Goal: Information Seeking & Learning: Learn about a topic

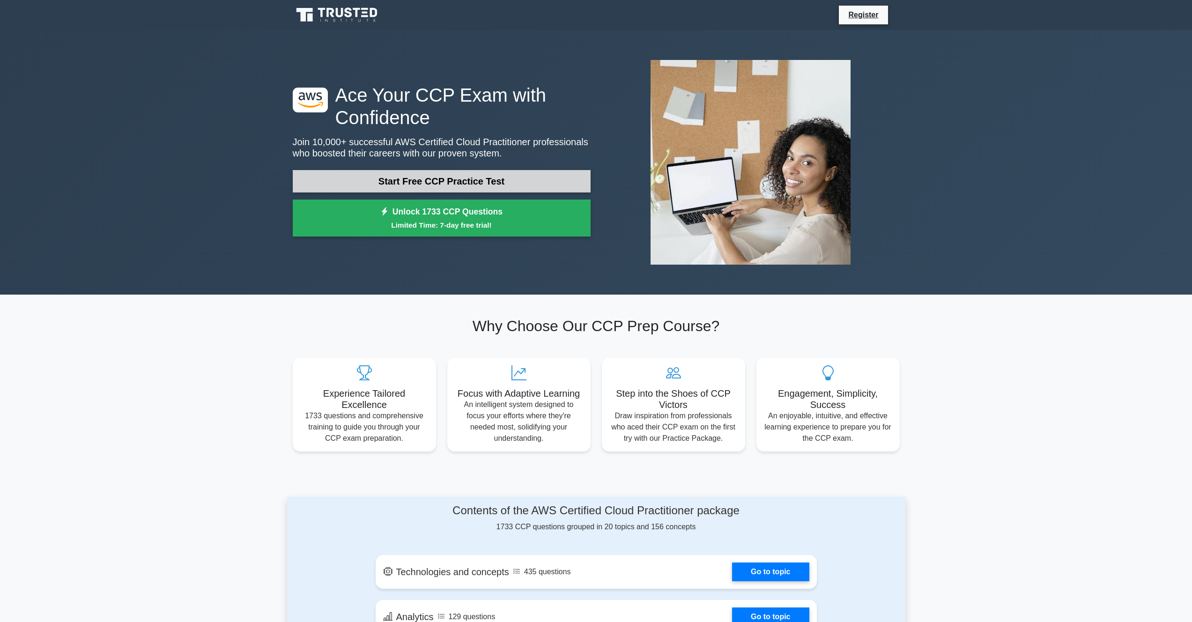
click at [415, 184] on link "Start Free CCP Practice Test" at bounding box center [442, 181] width 298 height 22
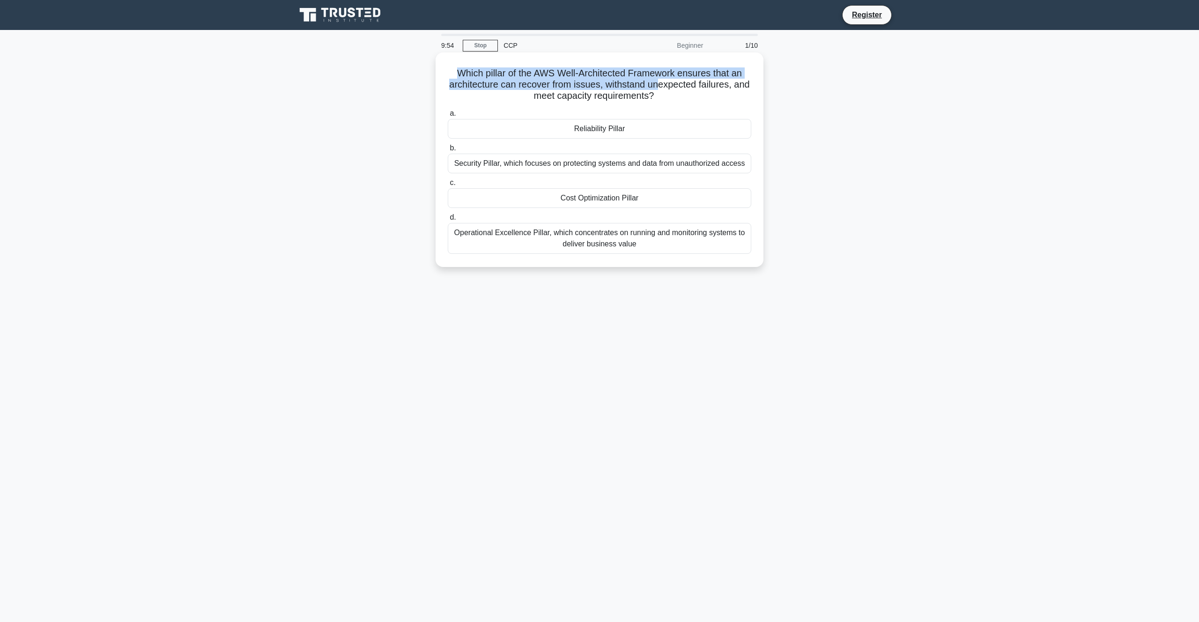
drag, startPoint x: 459, startPoint y: 72, endPoint x: 659, endPoint y: 87, distance: 200.1
click at [659, 87] on h5 "Which pillar of the AWS Well-Architected Framework ensures that an architecture…" at bounding box center [599, 84] width 305 height 35
click at [690, 104] on div "Which pillar of the AWS Well-Architected Framework ensures that an architecture…" at bounding box center [599, 159] width 320 height 207
drag, startPoint x: 460, startPoint y: 74, endPoint x: 650, endPoint y: 92, distance: 190.6
click at [650, 92] on h5 "Which pillar of the AWS Well-Architected Framework ensures that an architecture…" at bounding box center [599, 84] width 305 height 35
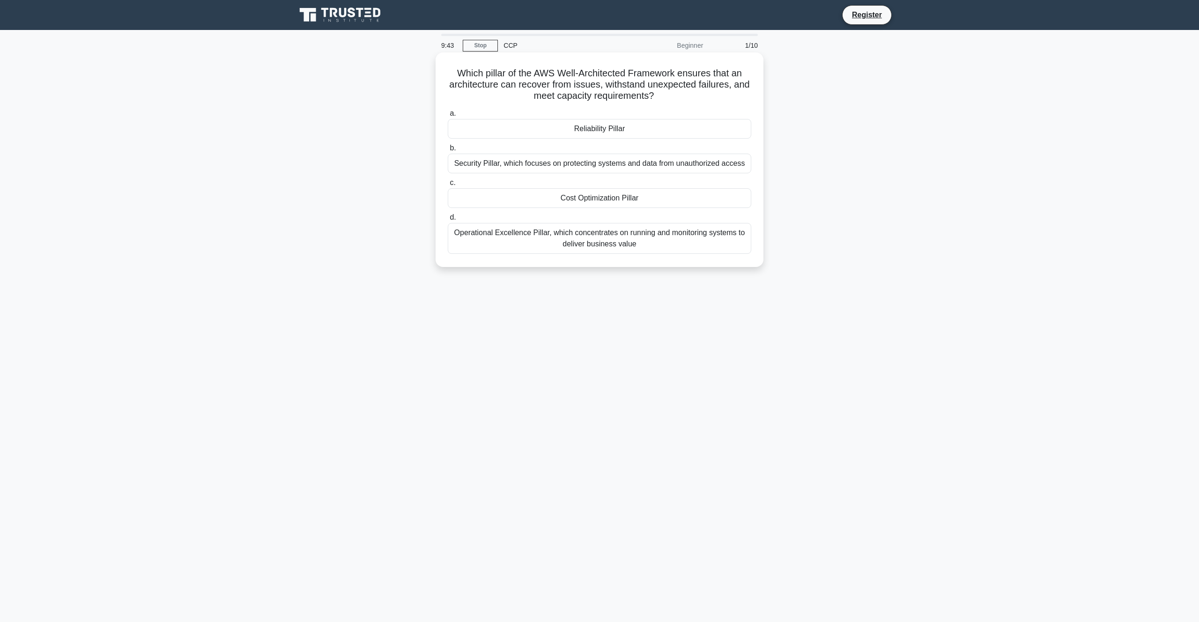
click at [674, 100] on h5 "Which pillar of the AWS Well-Architected Framework ensures that an architecture…" at bounding box center [599, 84] width 305 height 35
click at [613, 133] on div "Reliability Pillar" at bounding box center [600, 129] width 304 height 20
click at [448, 117] on input "a. Reliability Pillar" at bounding box center [448, 114] width 0 height 6
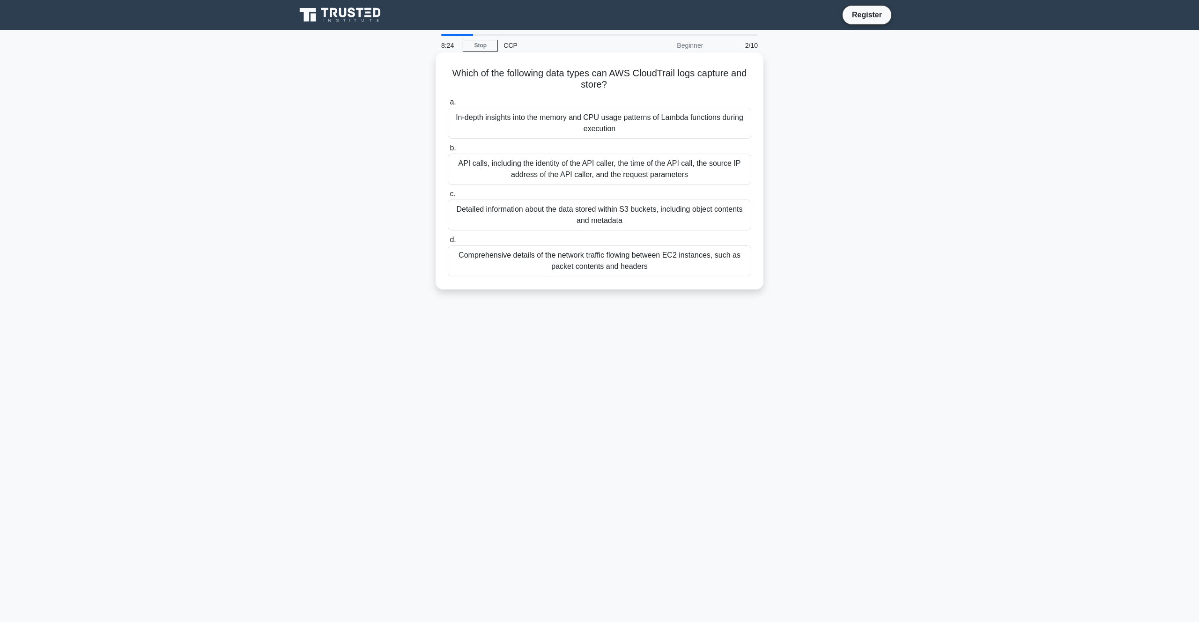
click at [462, 169] on div "API calls, including the identity of the API caller, the time of the API call, …" at bounding box center [600, 169] width 304 height 31
click at [448, 151] on input "b. API calls, including the identity of the API caller, the time of the API cal…" at bounding box center [448, 148] width 0 height 6
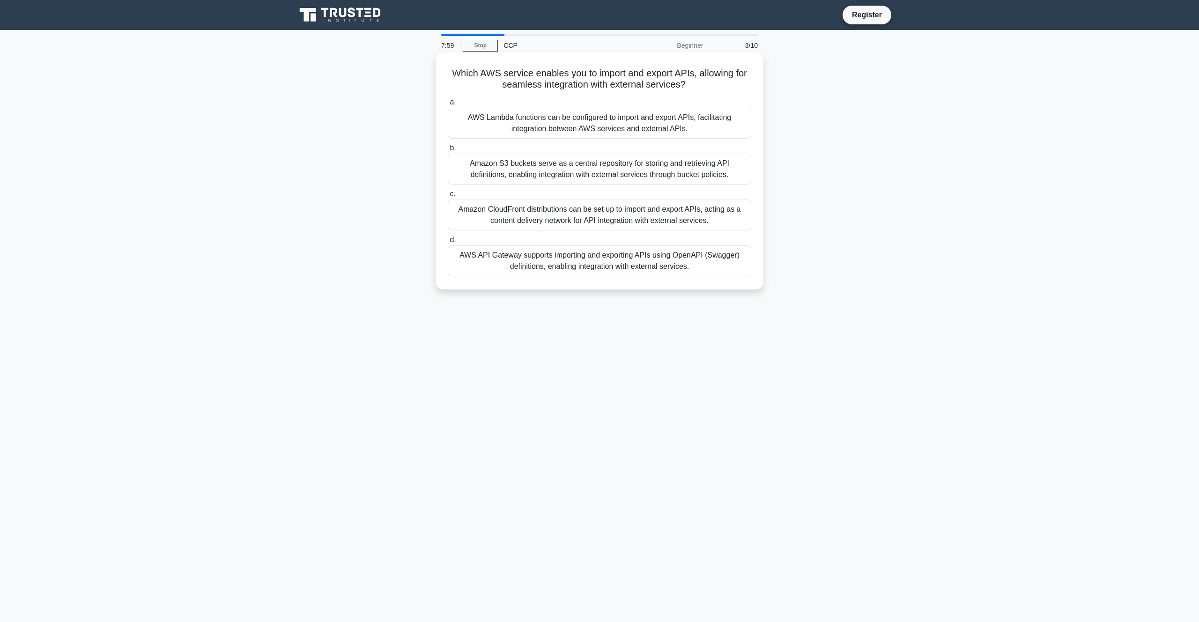
click at [522, 130] on div "AWS Lambda functions can be configured to import and export APIs, facilitating …" at bounding box center [600, 123] width 304 height 31
click at [448, 105] on input "a. AWS Lambda functions can be configured to import and export APIs, facilitati…" at bounding box center [448, 102] width 0 height 6
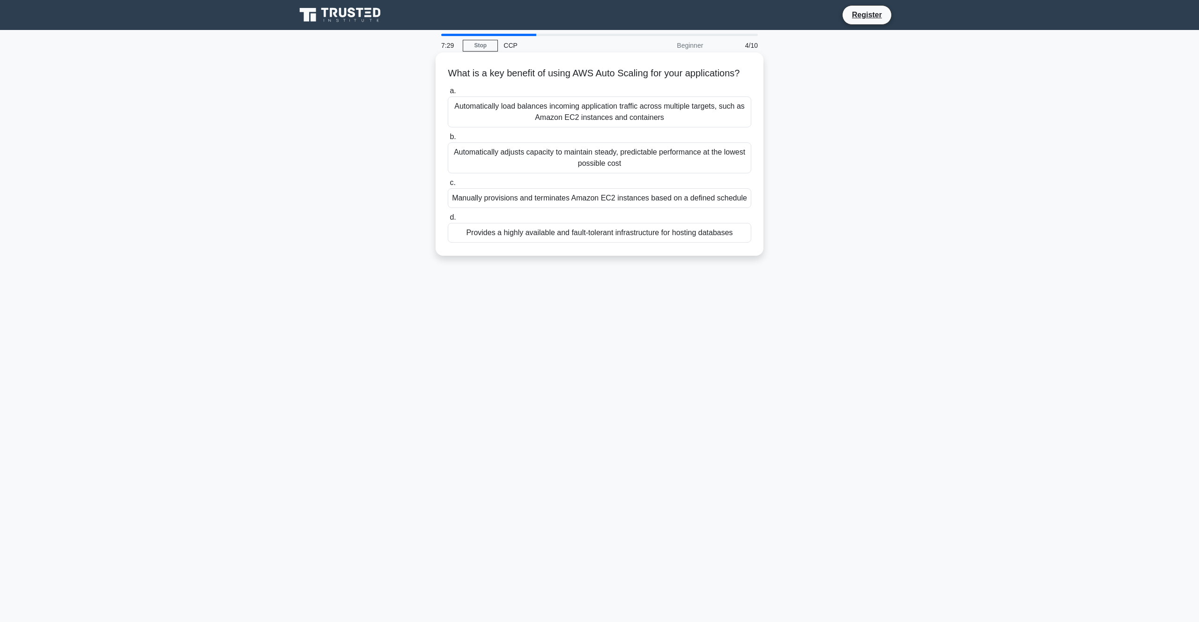
click at [549, 157] on div "Automatically adjusts capacity to maintain steady, predictable performance at t…" at bounding box center [600, 157] width 304 height 31
click at [448, 140] on input "b. Automatically adjusts capacity to maintain steady, predictable performance a…" at bounding box center [448, 137] width 0 height 6
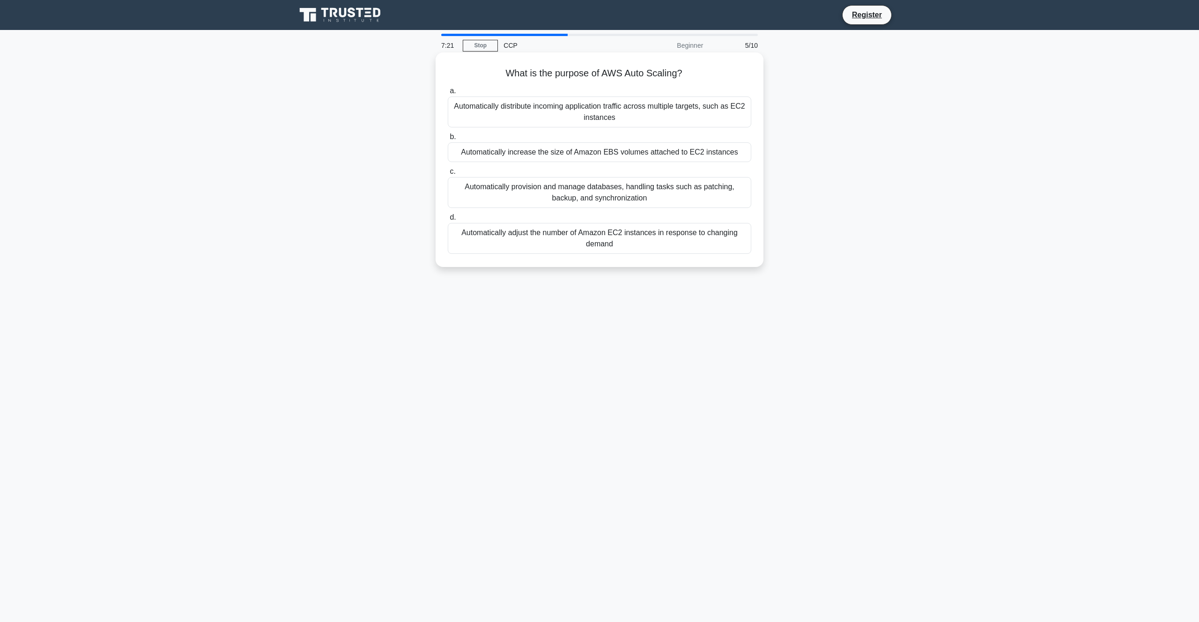
click at [506, 245] on div "Automatically adjust the number of Amazon EC2 instances in response to changing…" at bounding box center [600, 238] width 304 height 31
click at [448, 221] on input "d. Automatically adjust the number of Amazon EC2 instances in response to chang…" at bounding box center [448, 218] width 0 height 6
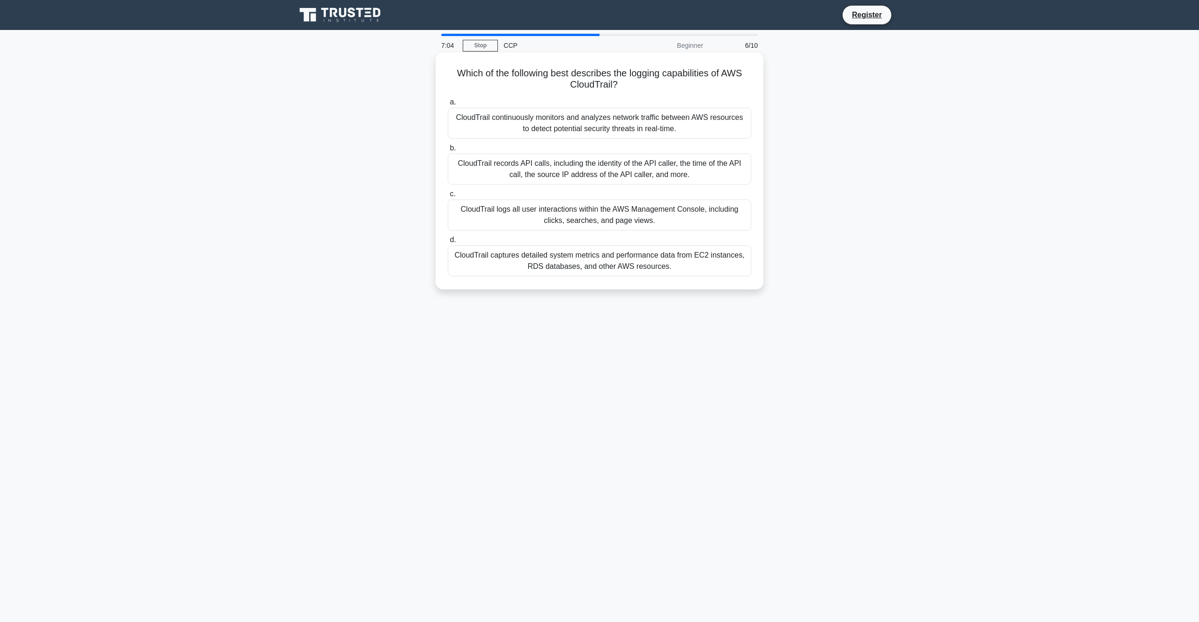
click at [527, 174] on div "CloudTrail records API calls, including the identity of the API caller, the tim…" at bounding box center [600, 169] width 304 height 31
click at [448, 151] on input "b. CloudTrail records API calls, including the identity of the API caller, the …" at bounding box center [448, 148] width 0 height 6
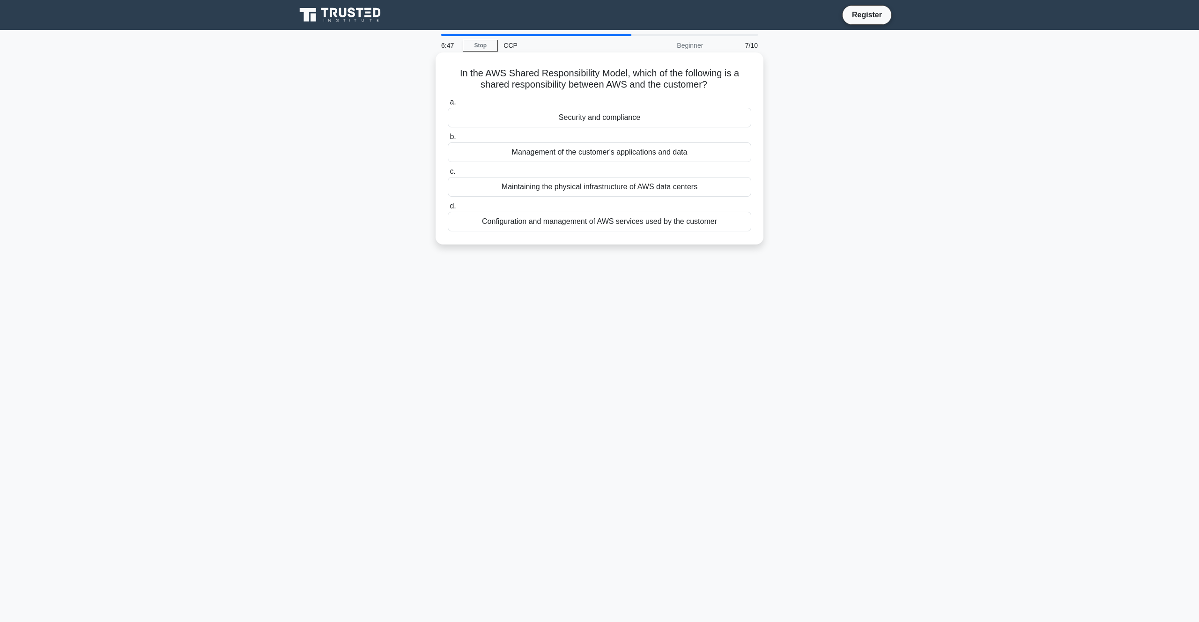
click at [491, 222] on div "Configuration and management of AWS services used by the customer" at bounding box center [600, 222] width 304 height 20
click at [448, 209] on input "d. Configuration and management of AWS services used by the customer" at bounding box center [448, 206] width 0 height 6
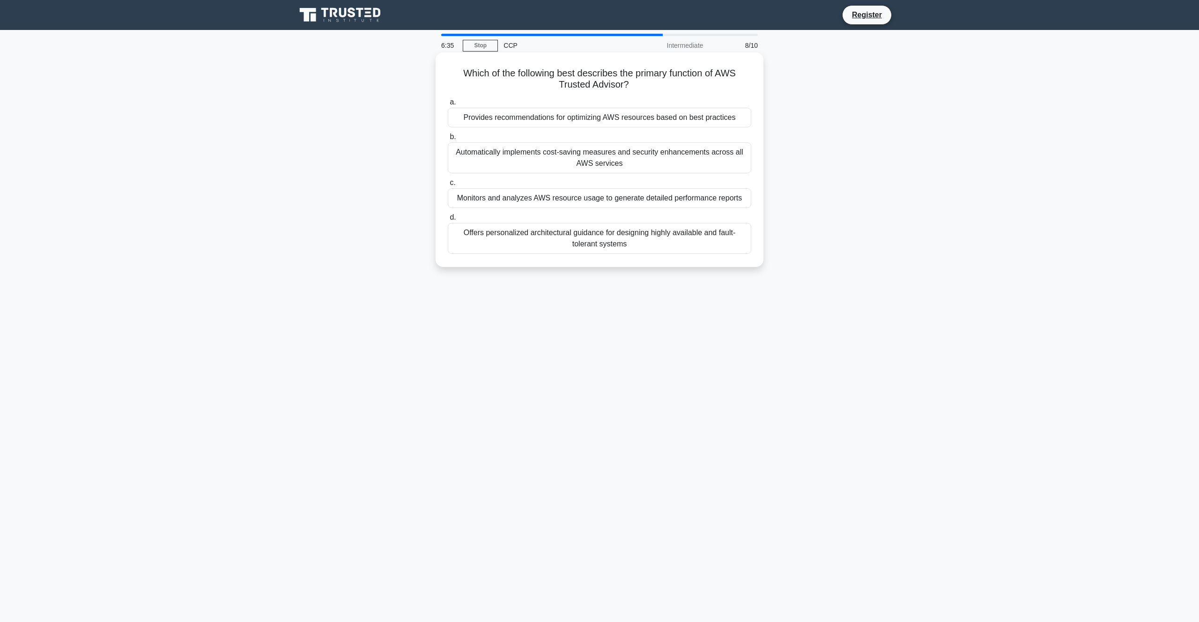
click at [498, 123] on div "Provides recommendations for optimizing AWS resources based on best practices" at bounding box center [600, 118] width 304 height 20
click at [448, 105] on input "a. Provides recommendations for optimizing AWS resources based on best practices" at bounding box center [448, 102] width 0 height 6
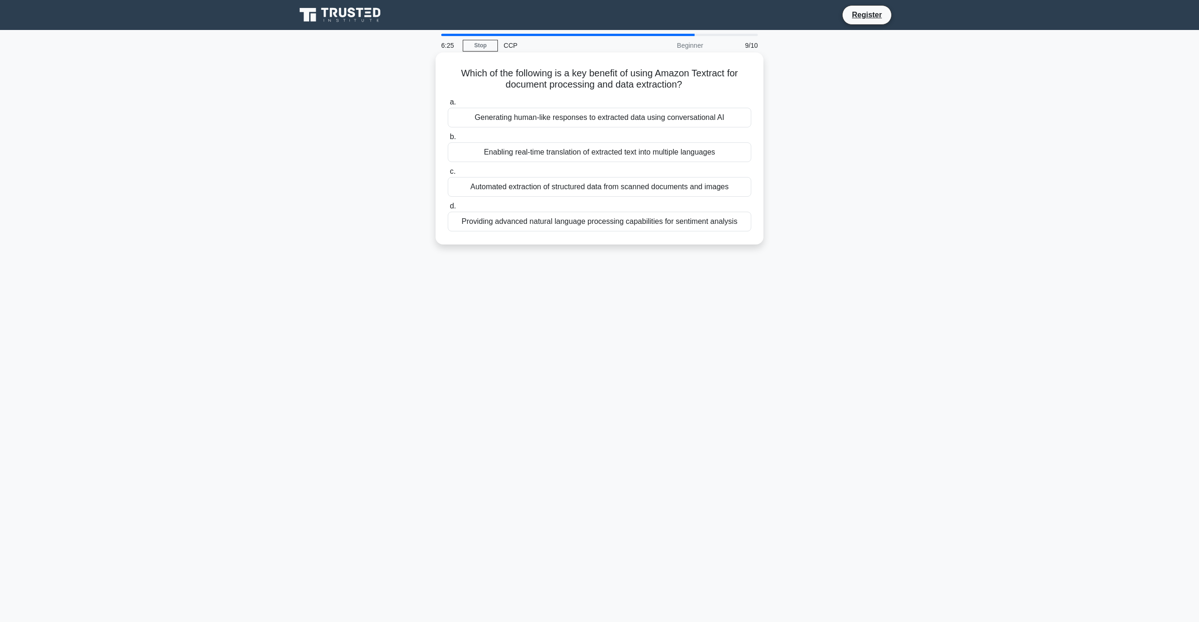
click at [522, 186] on div "Automated extraction of structured data from scanned documents and images" at bounding box center [600, 187] width 304 height 20
click at [448, 175] on input "c. Automated extraction of structured data from scanned documents and images" at bounding box center [448, 172] width 0 height 6
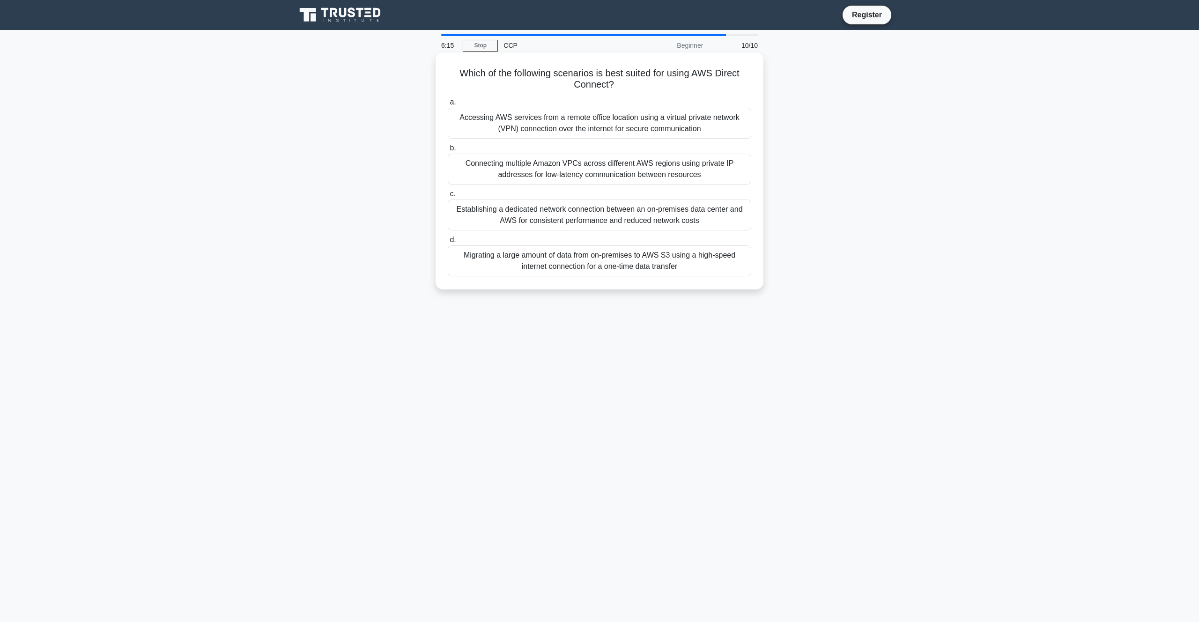
click at [518, 214] on div "Establishing a dedicated network connection between an on-premises data center …" at bounding box center [600, 215] width 304 height 31
click at [448, 197] on input "c. Establishing a dedicated network connection between an on-premises data cent…" at bounding box center [448, 194] width 0 height 6
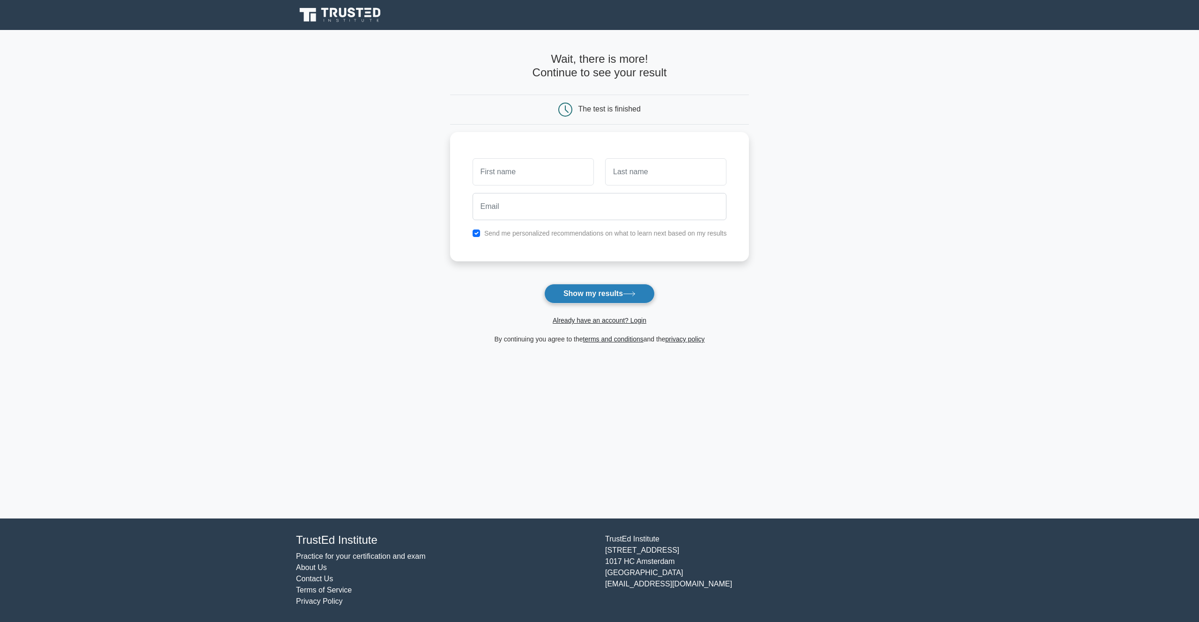
click at [603, 293] on button "Show my results" at bounding box center [599, 294] width 111 height 20
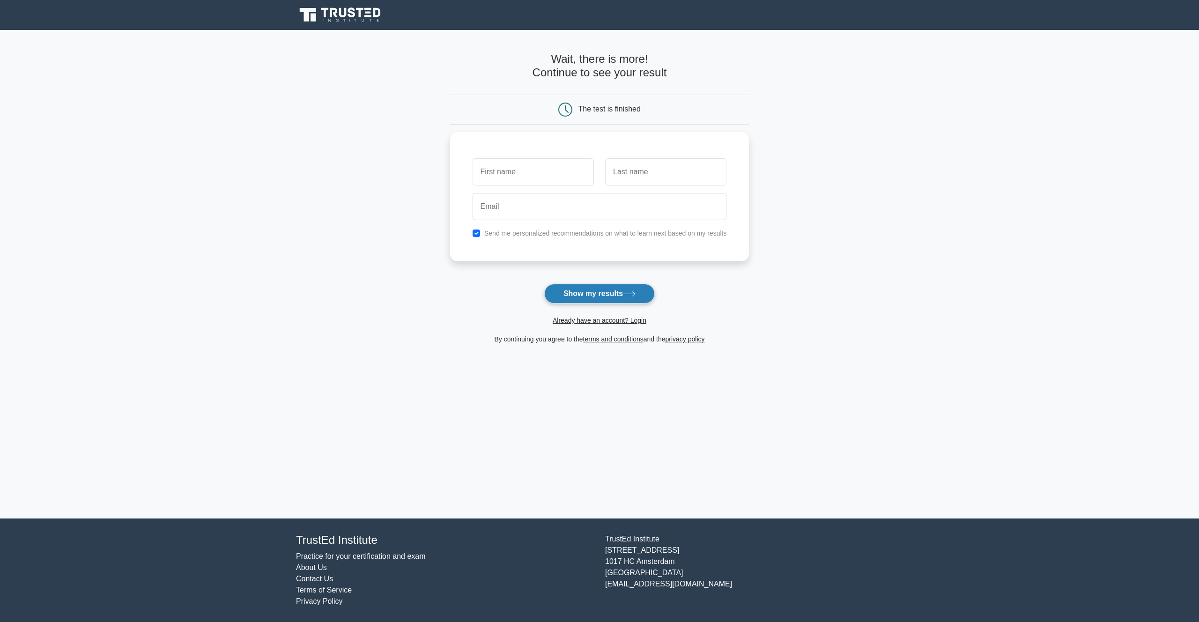
click at [603, 293] on button "Show my results" at bounding box center [599, 294] width 111 height 20
click at [529, 167] on input "text" at bounding box center [533, 169] width 121 height 27
click at [426, 271] on main "Wait, there is more! Continue to see your result The test is finished and the" at bounding box center [599, 274] width 1199 height 489
click at [531, 166] on input "text" at bounding box center [533, 169] width 121 height 27
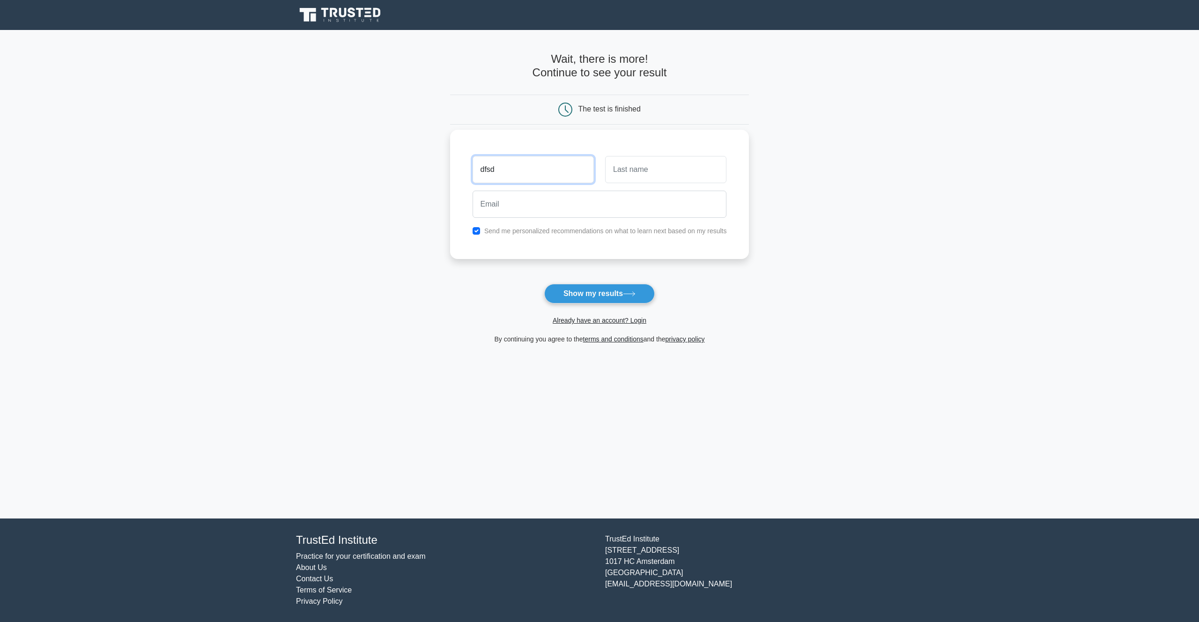
type input "dfsdf"
type input "[PERSON_NAME]"
click at [662, 170] on input "text" at bounding box center [665, 169] width 121 height 27
type input "Doe"
click at [476, 233] on input "checkbox" at bounding box center [476, 230] width 7 height 7
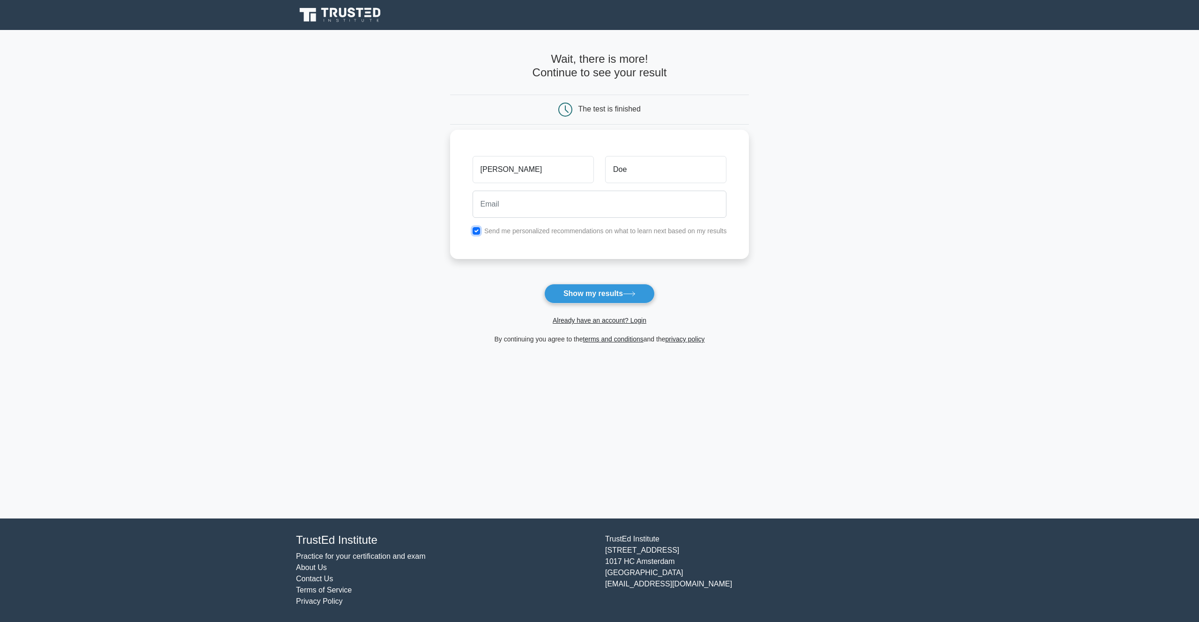
checkbox input "false"
click at [520, 207] on input "email" at bounding box center [600, 204] width 254 height 27
paste input "[EMAIL_ADDRESS][DOMAIN_NAME]"
type input "[EMAIL_ADDRESS][DOMAIN_NAME]"
click at [607, 295] on button "Show my results" at bounding box center [599, 294] width 111 height 20
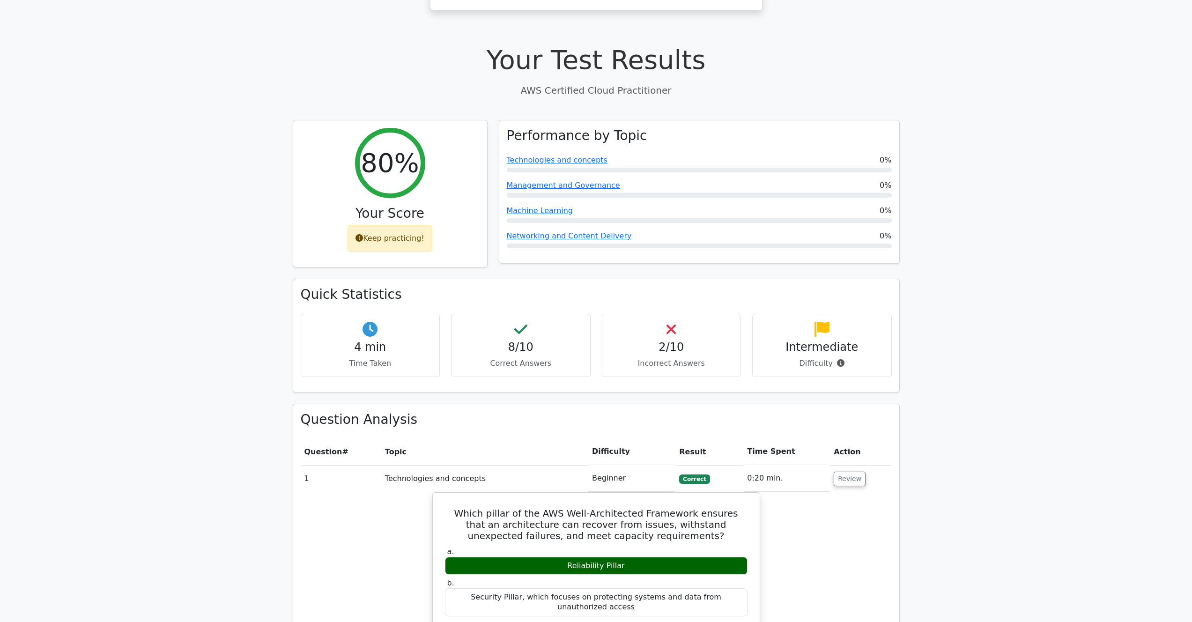
scroll to position [313, 0]
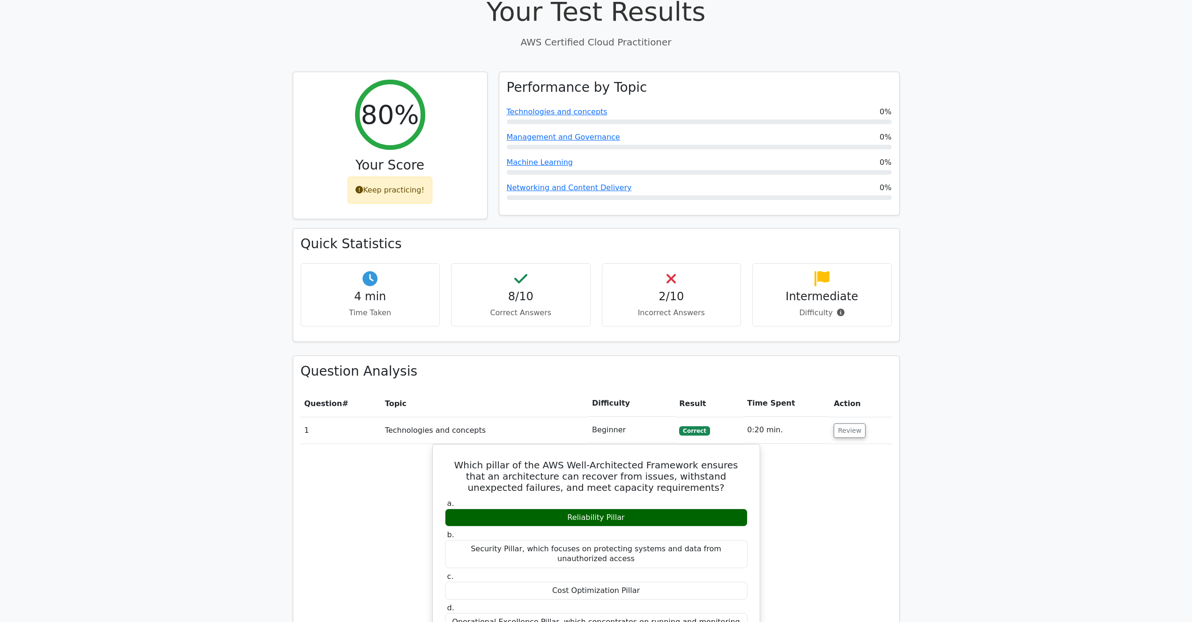
click at [667, 307] on p "Incorrect Answers" at bounding box center [672, 312] width 124 height 11
click at [677, 263] on div "2/10 Incorrect Answers" at bounding box center [672, 294] width 140 height 63
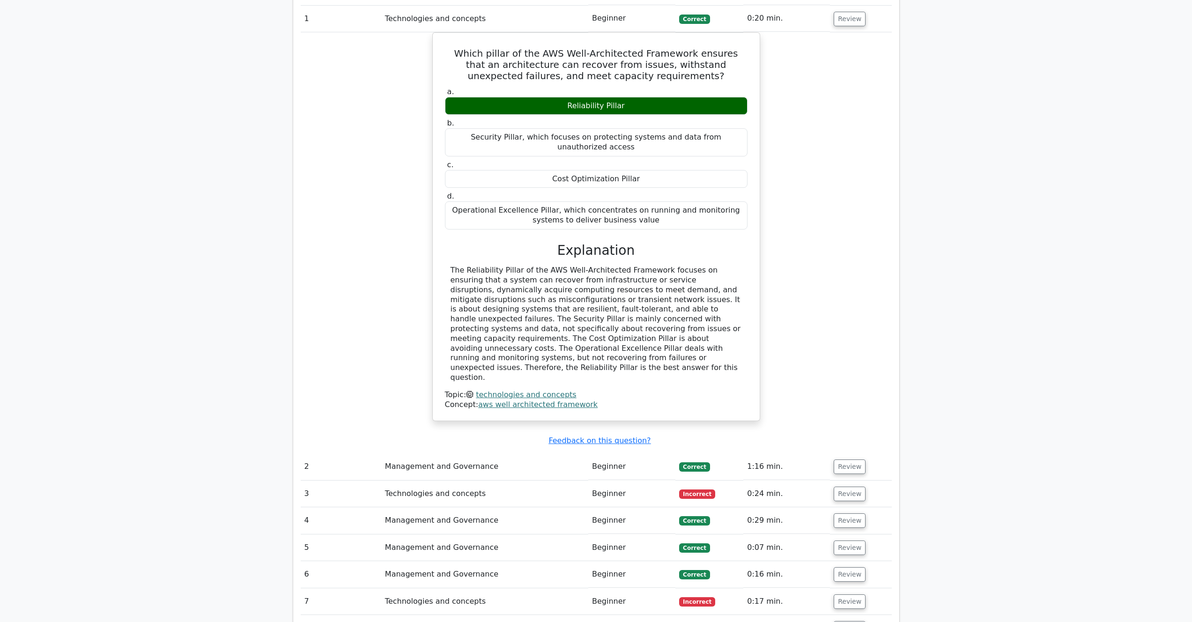
scroll to position [884, 0]
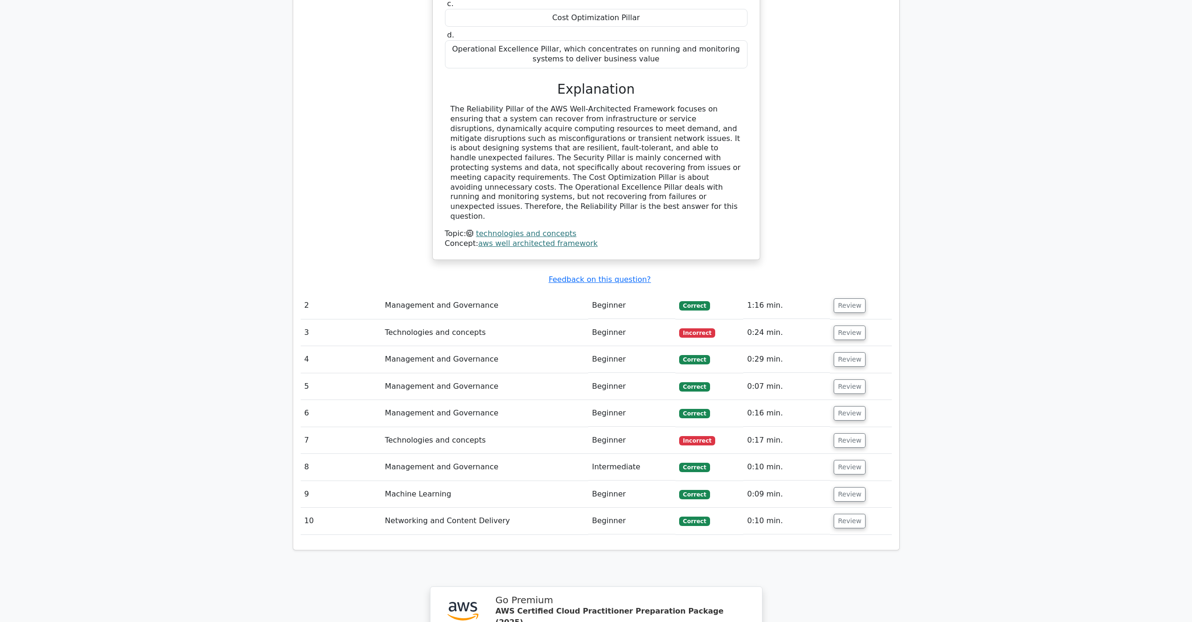
click at [866, 320] on td "Review" at bounding box center [860, 333] width 61 height 27
click at [842, 326] on button "Review" at bounding box center [850, 333] width 32 height 15
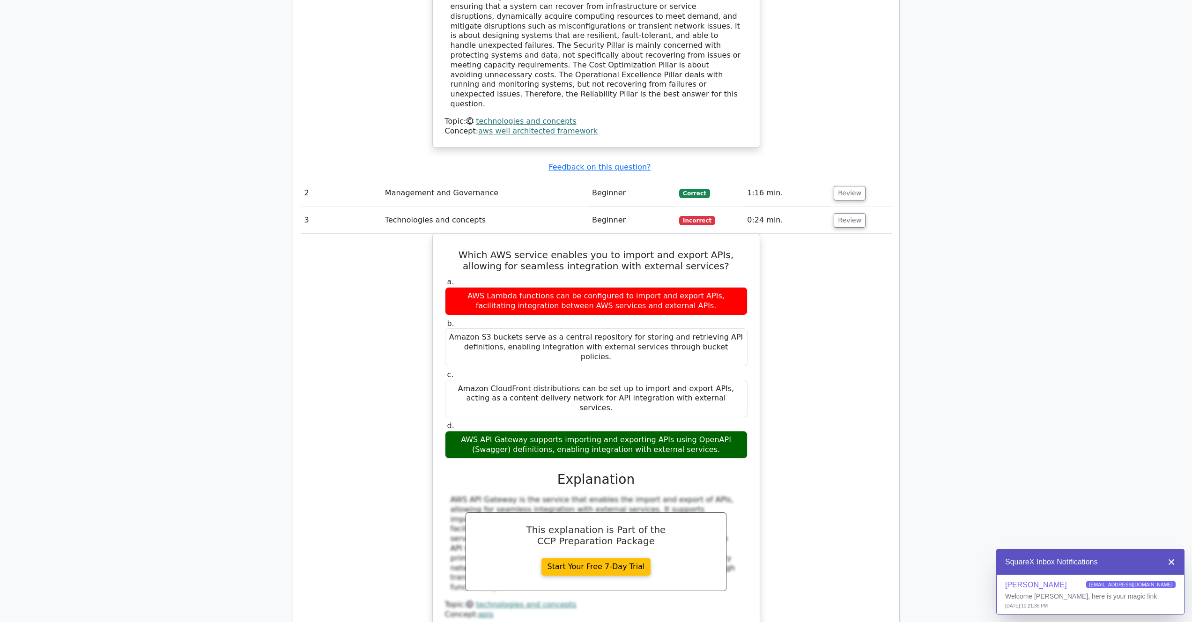
scroll to position [1207, 0]
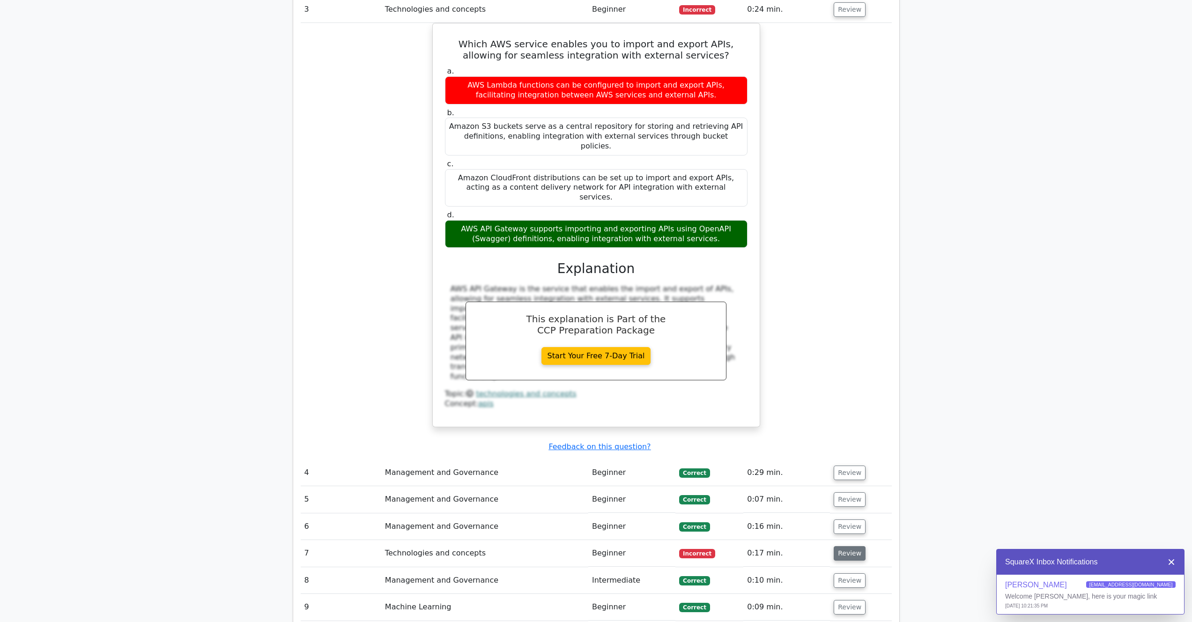
click at [852, 546] on button "Review" at bounding box center [850, 553] width 32 height 15
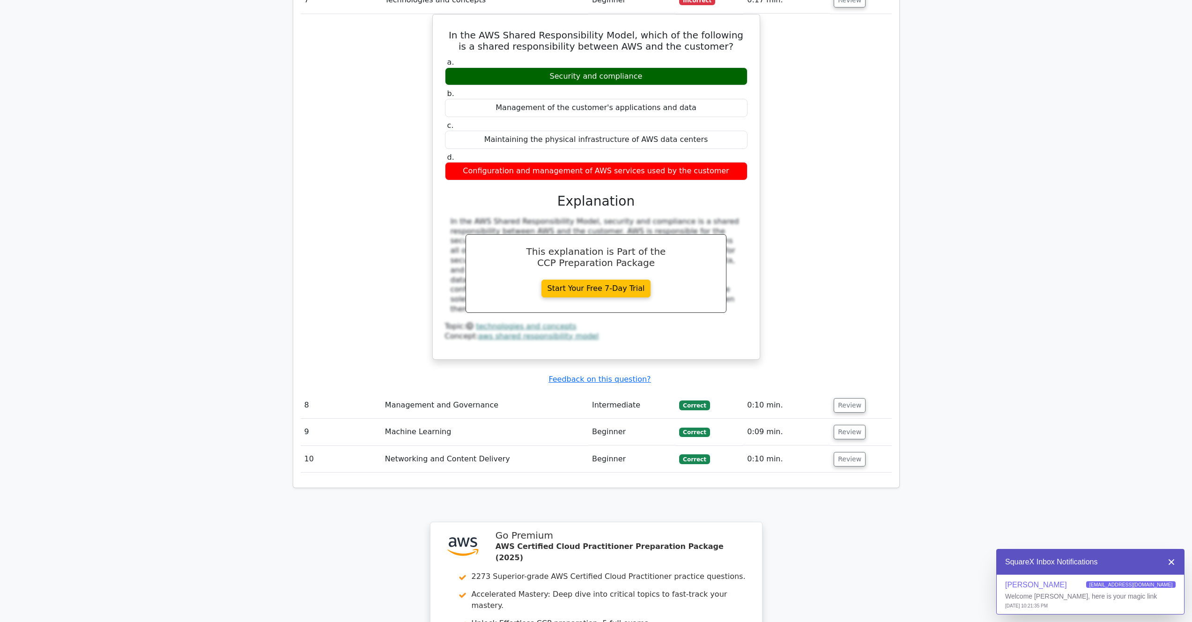
scroll to position [1811, 0]
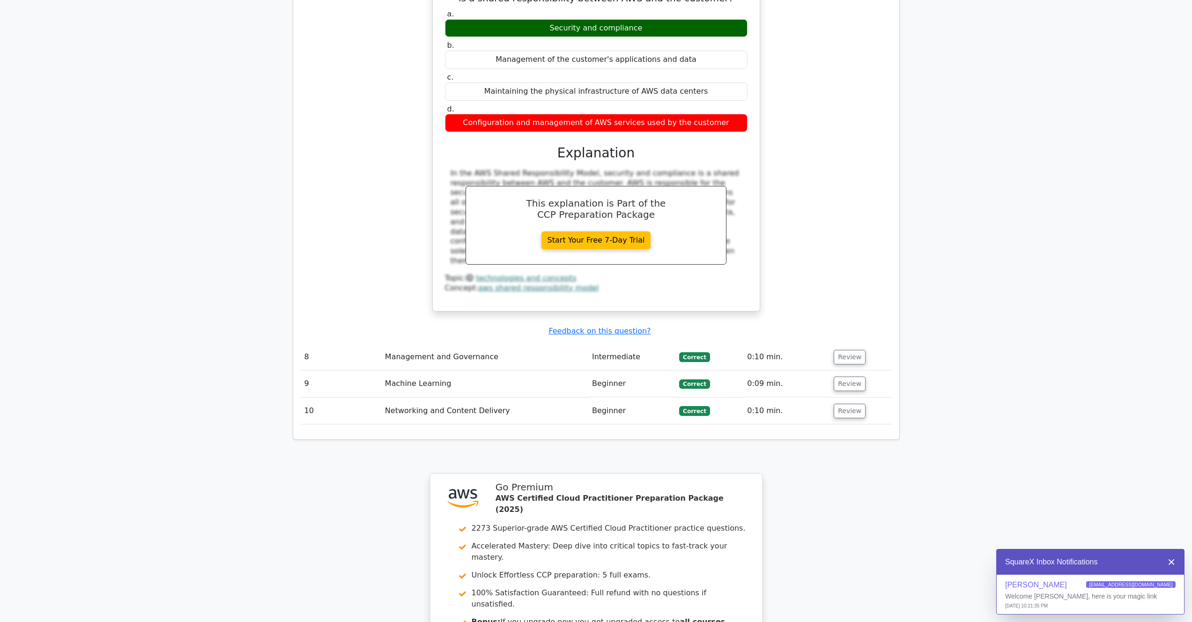
click at [1108, 602] on p "[DATE] 10:21:35 PM" at bounding box center [1090, 605] width 171 height 7
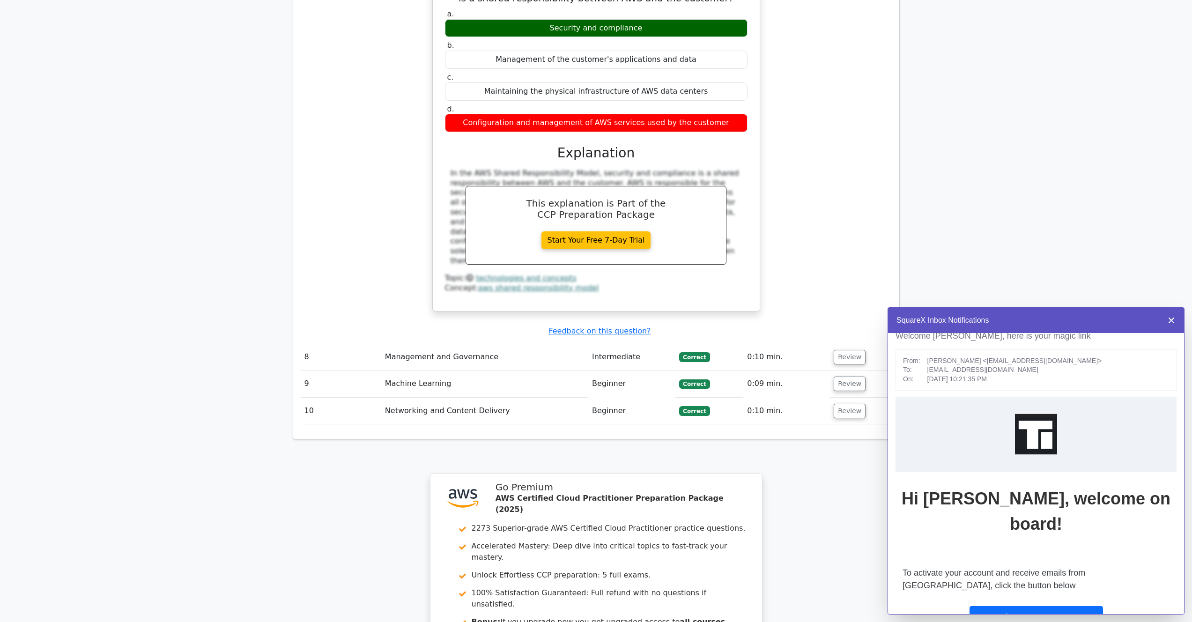
scroll to position [35, 0]
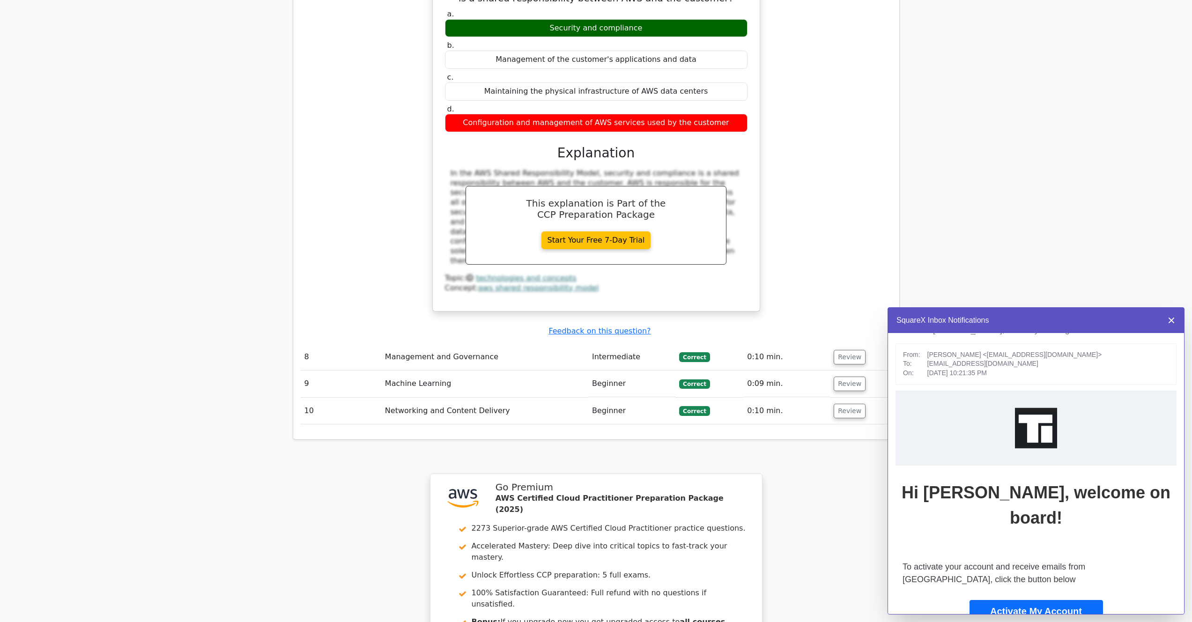
click at [1171, 319] on icon at bounding box center [1171, 320] width 5 height 5
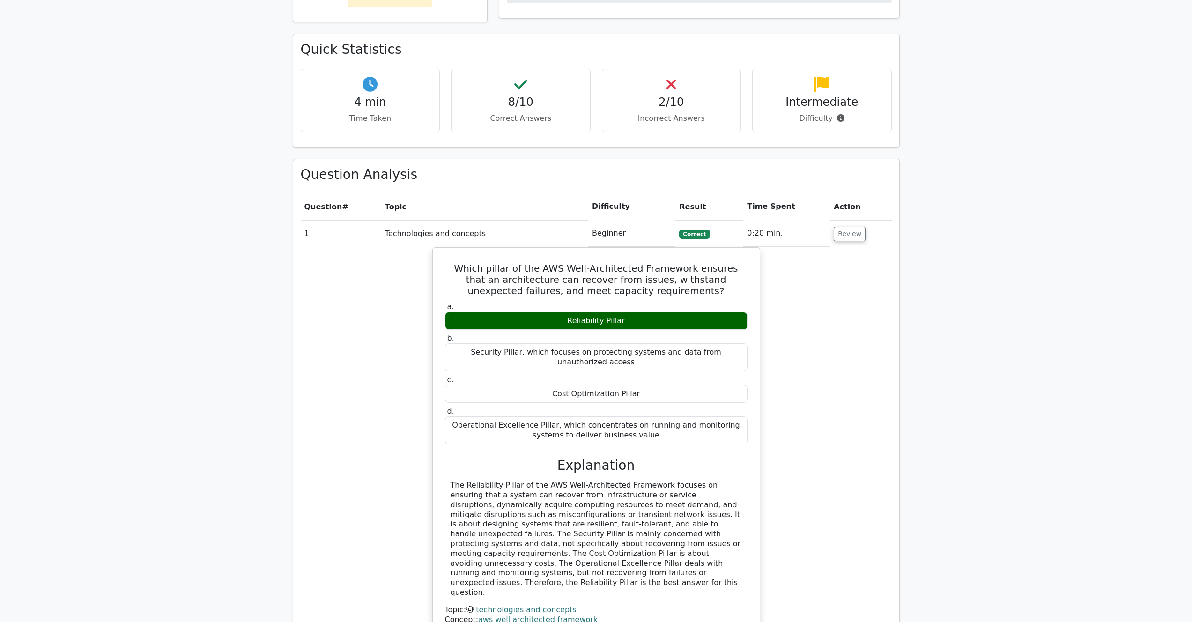
scroll to position [222, 0]
